Goal: Find specific page/section: Find specific page/section

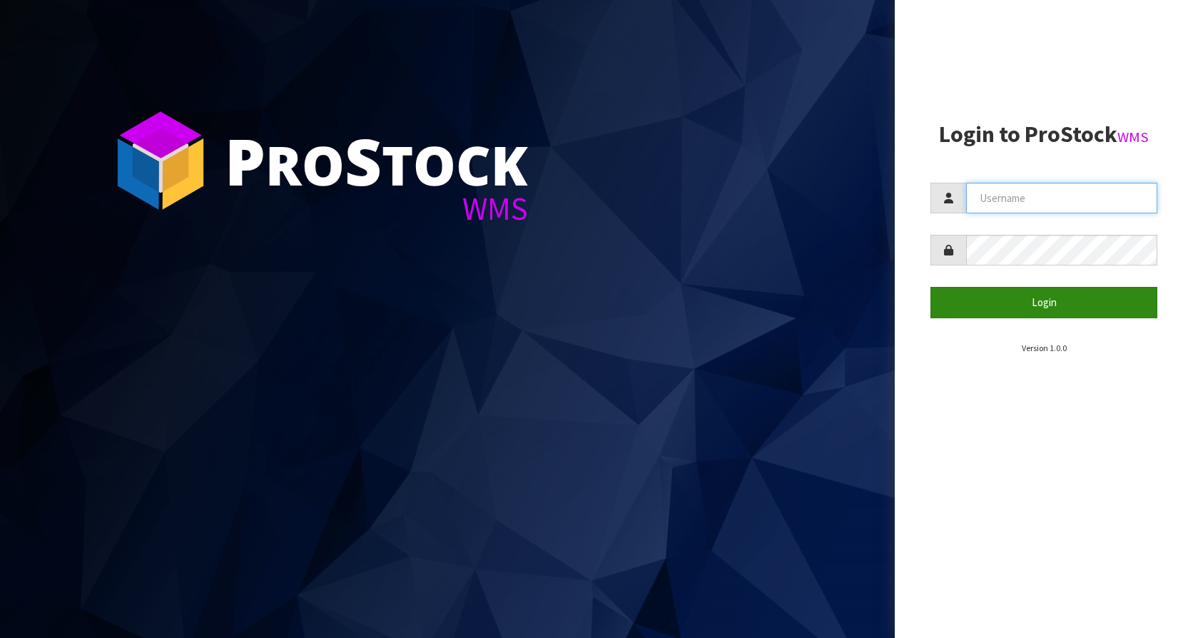
type input "KitchenAid"
click at [1034, 310] on button "Login" at bounding box center [1044, 302] width 227 height 31
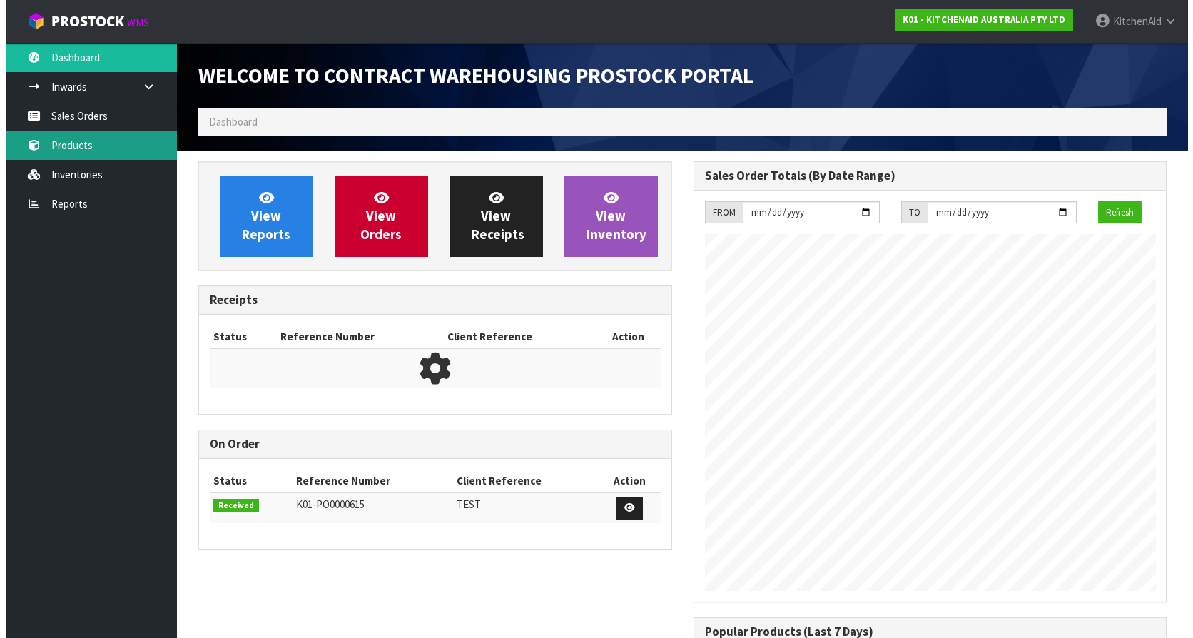
scroll to position [791, 495]
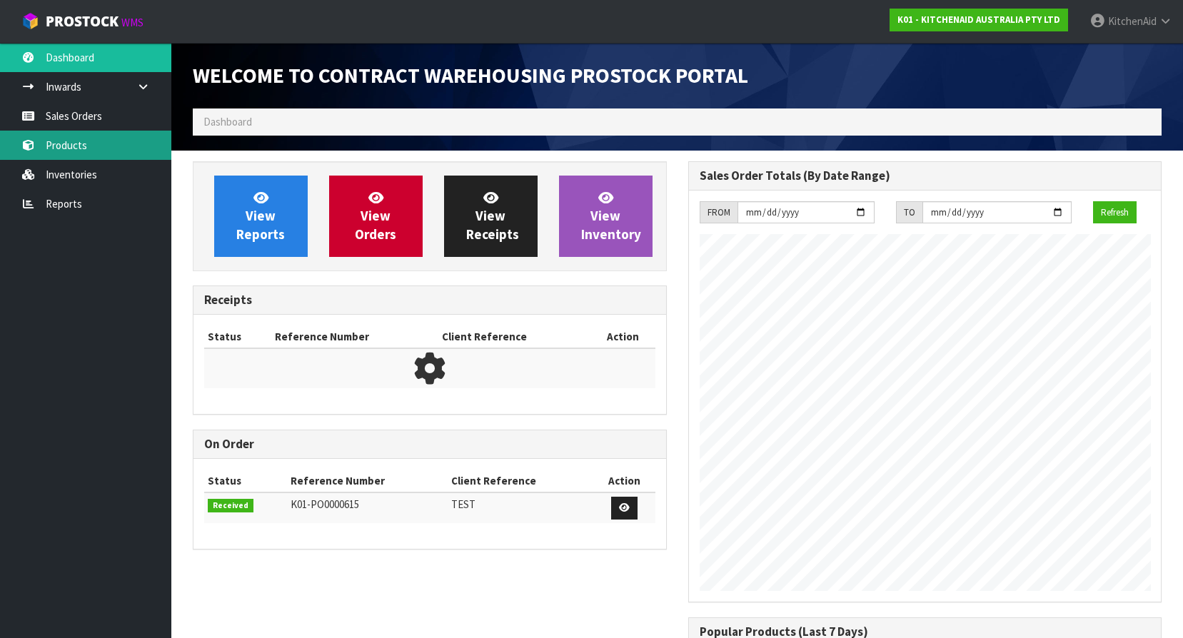
click at [63, 148] on link "Products" at bounding box center [85, 145] width 171 height 29
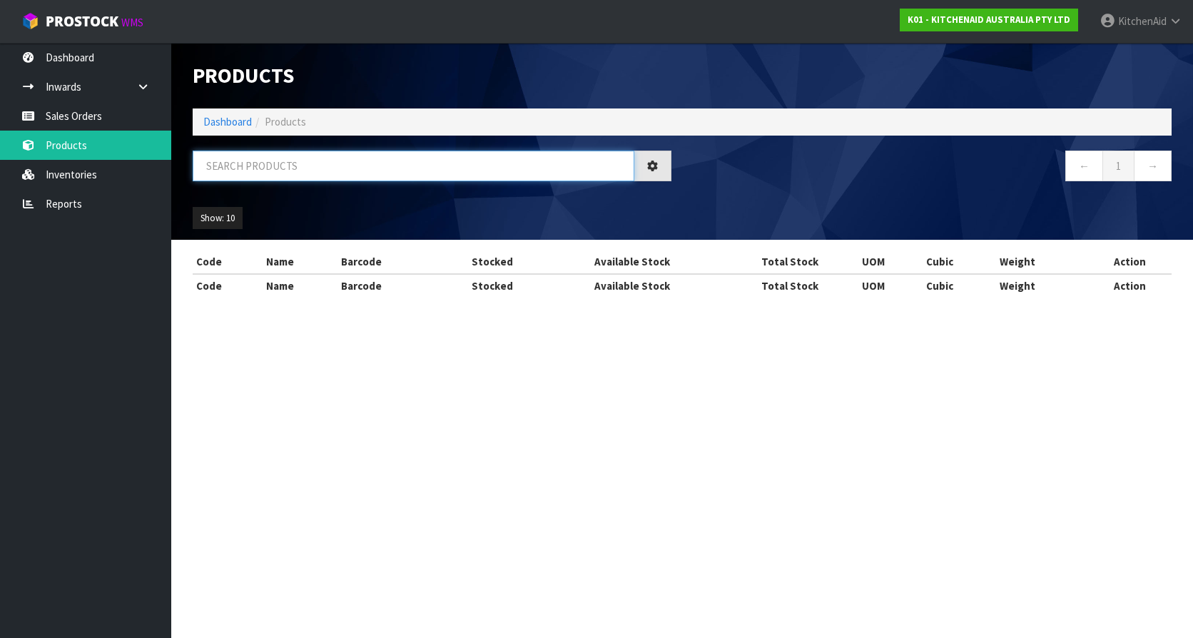
click at [285, 171] on input "text" at bounding box center [414, 166] width 442 height 31
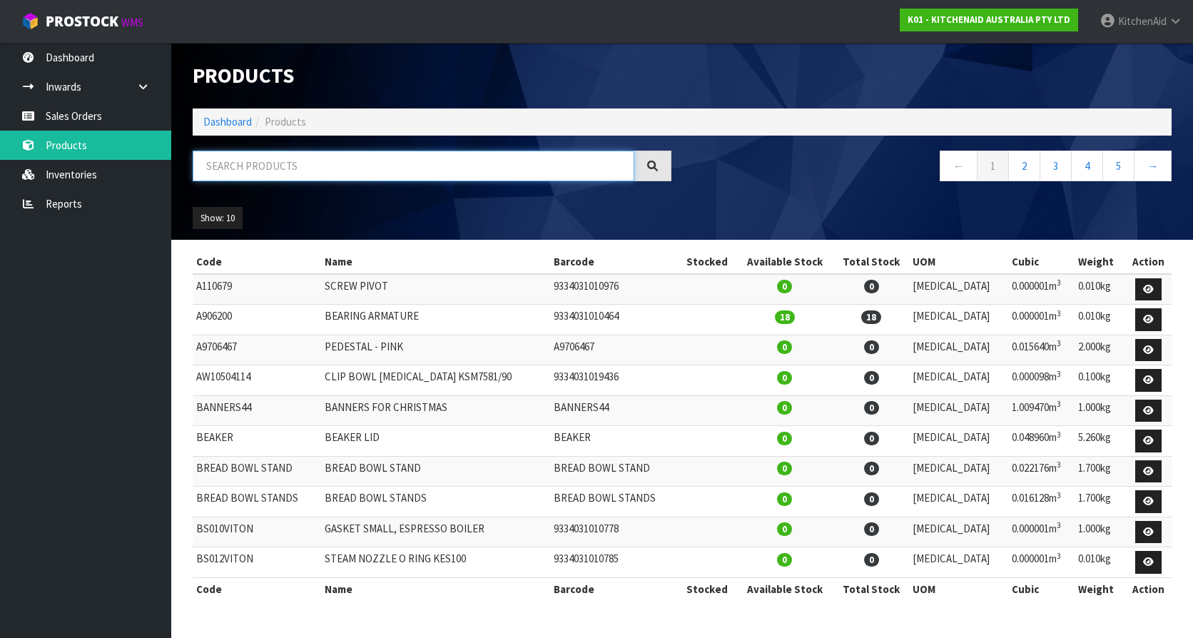
paste input "5KMT4109ASX"
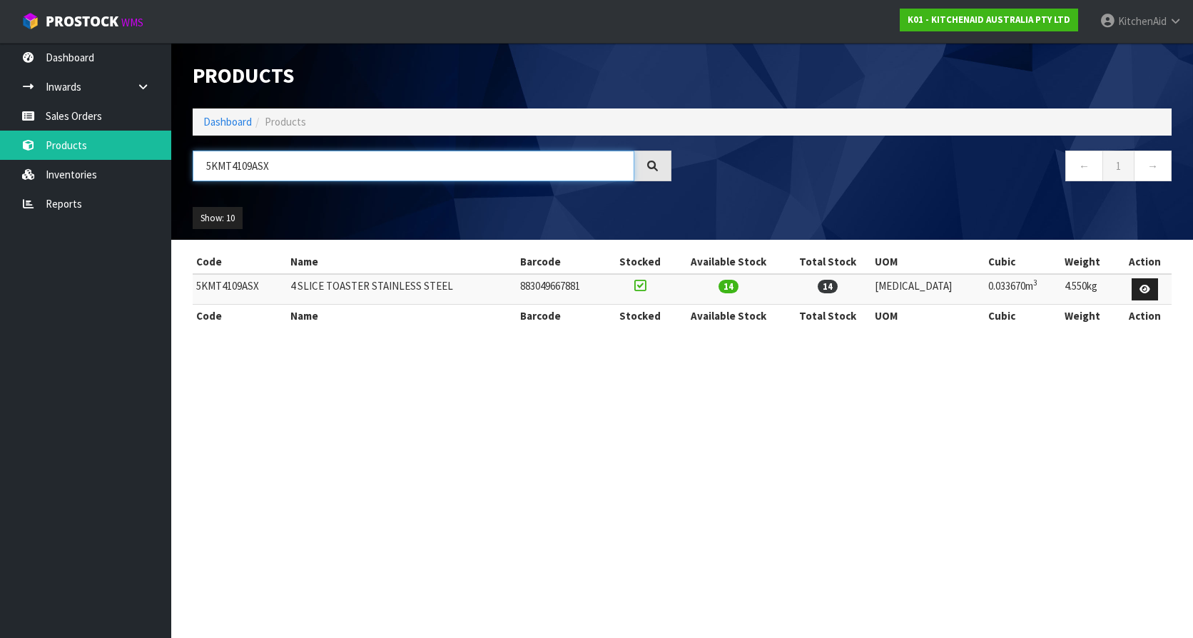
type input "5KMT4109ASX"
click at [833, 447] on section "Products Import Products Drop file here to import csv template Dashboard Produc…" at bounding box center [596, 319] width 1193 height 638
click at [832, 448] on section "Products Import Products Drop file here to import csv template Dashboard Produc…" at bounding box center [596, 319] width 1193 height 638
